Goal: Navigation & Orientation: Find specific page/section

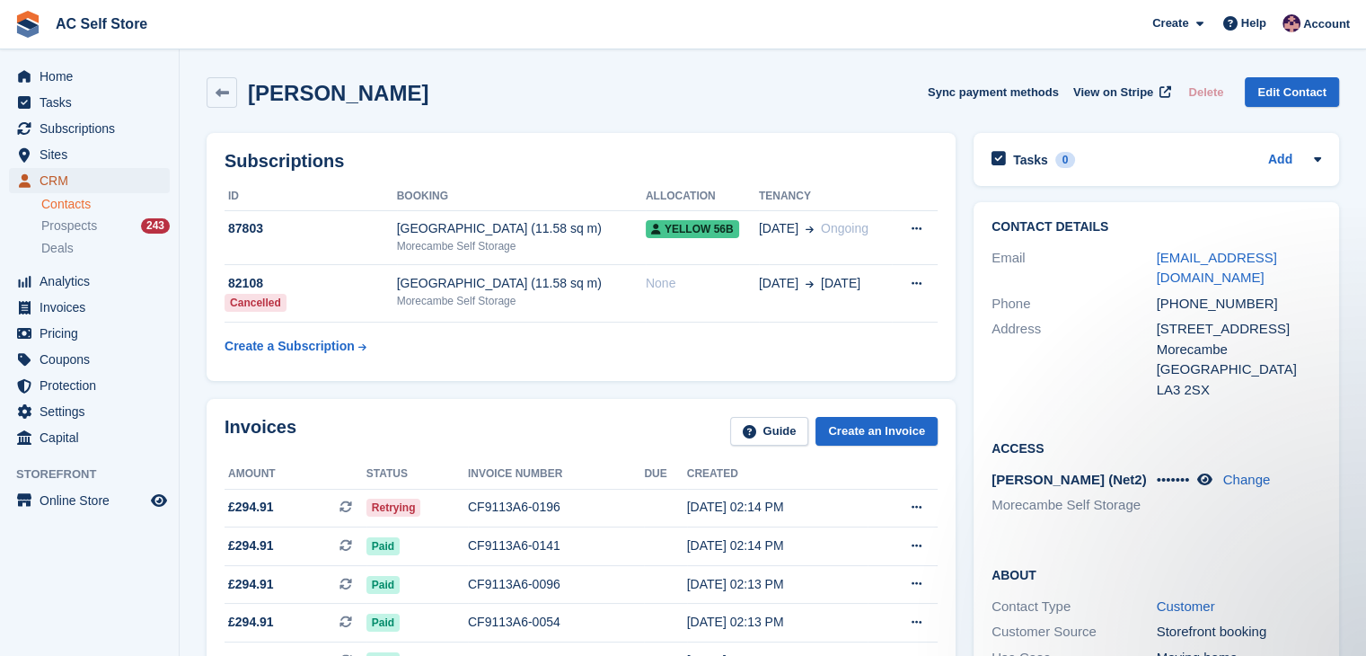
click at [92, 178] on span "CRM" at bounding box center [94, 180] width 108 height 25
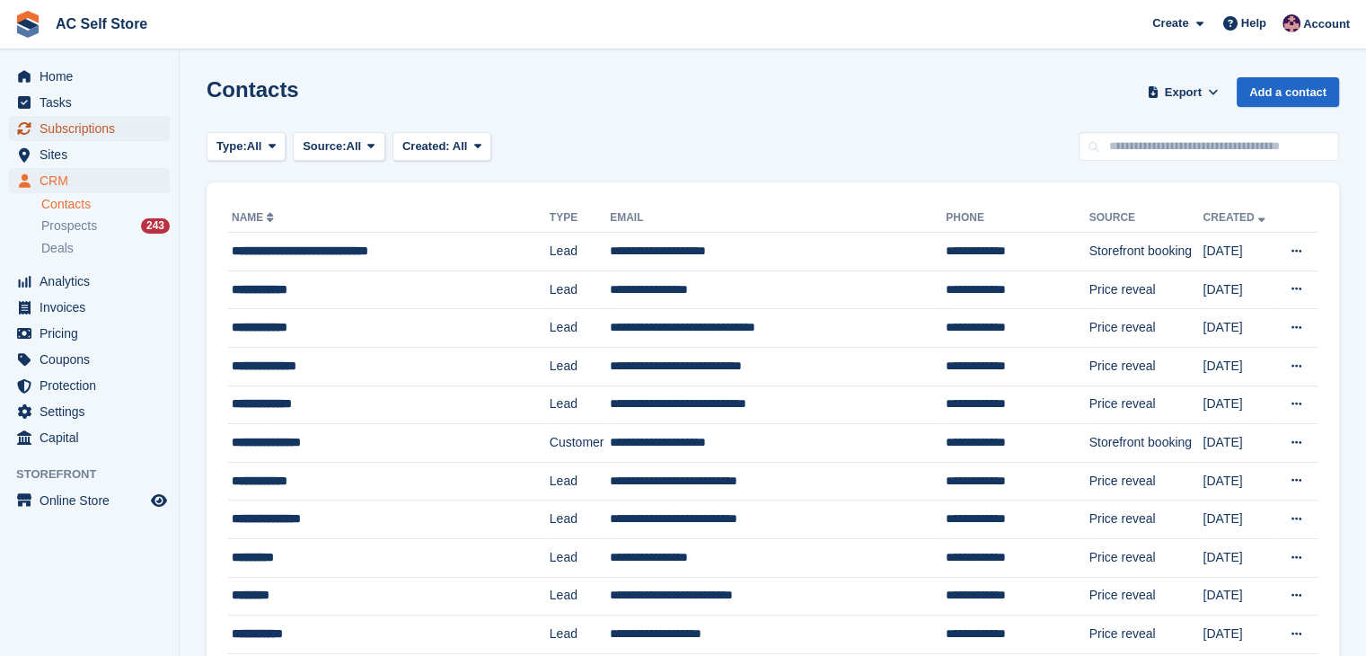
click at [97, 132] on span "Subscriptions" at bounding box center [94, 128] width 108 height 25
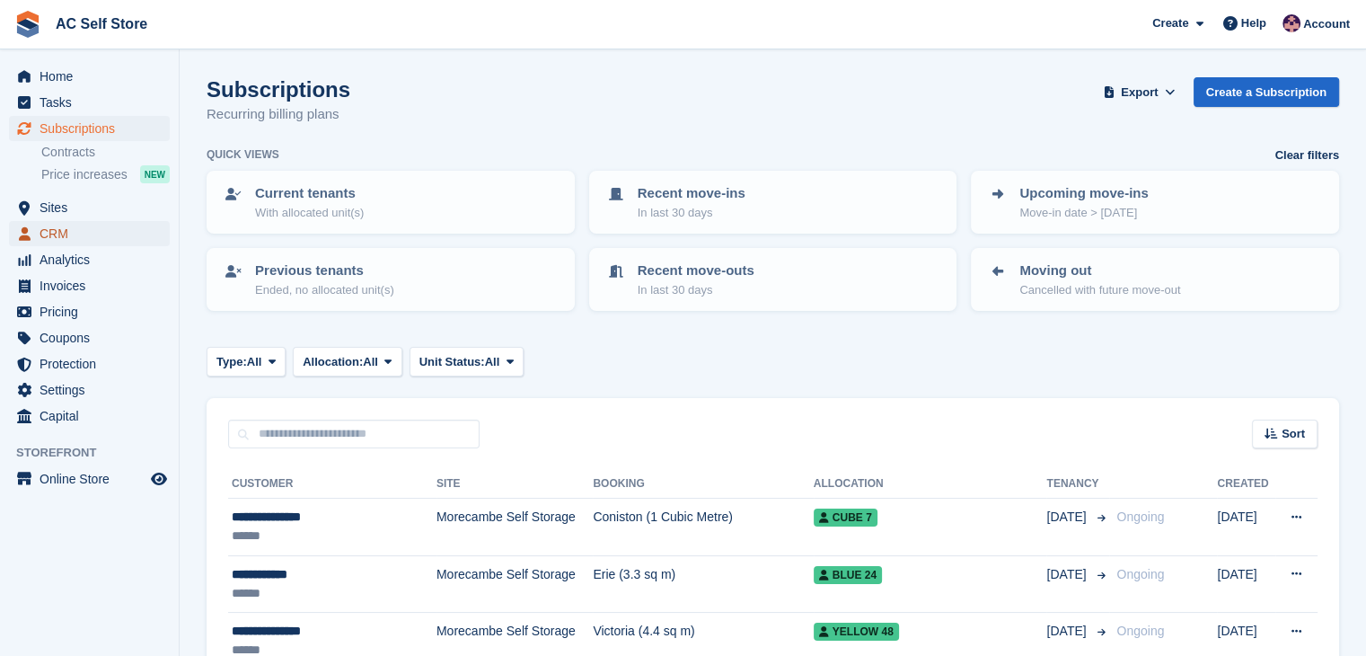
click at [120, 238] on span "CRM" at bounding box center [94, 233] width 108 height 25
